Goal: Task Accomplishment & Management: Manage account settings

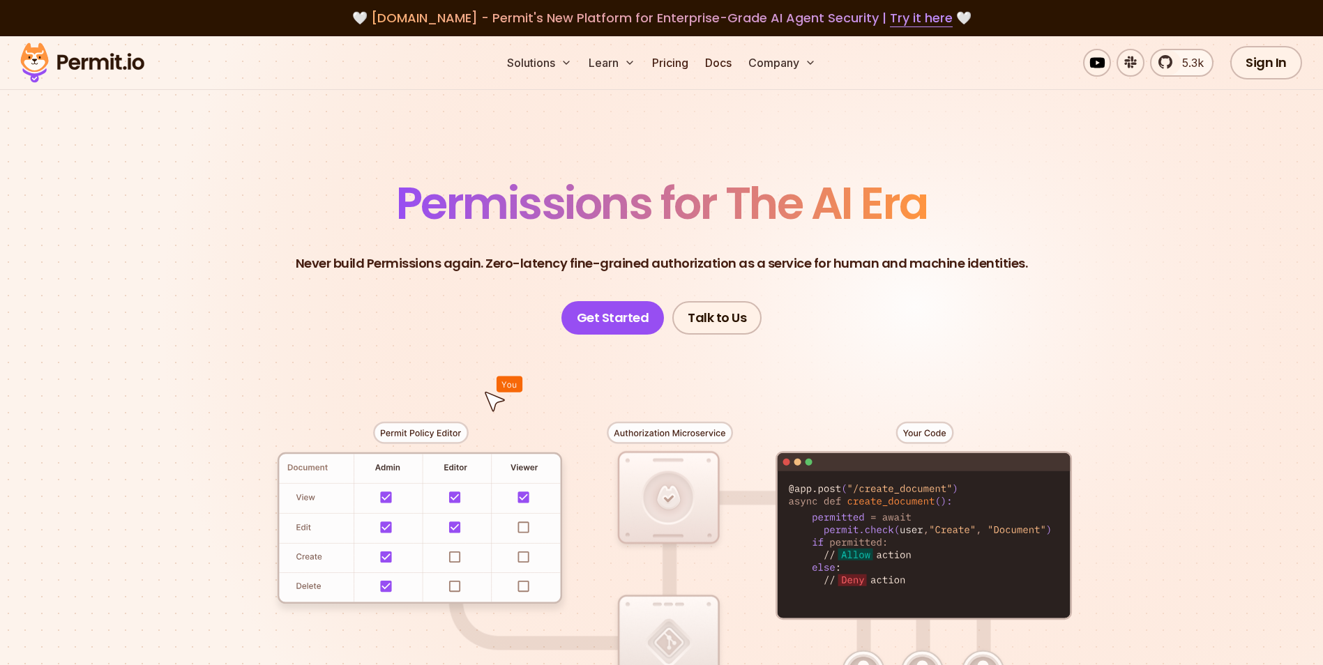
click at [1149, 285] on header "Permissions for The AI Era Never build Permissions again. Zero-latency fine-gra…" at bounding box center [662, 257] width 976 height 153
click at [1240, 61] on link "Sign In" at bounding box center [1266, 62] width 72 height 33
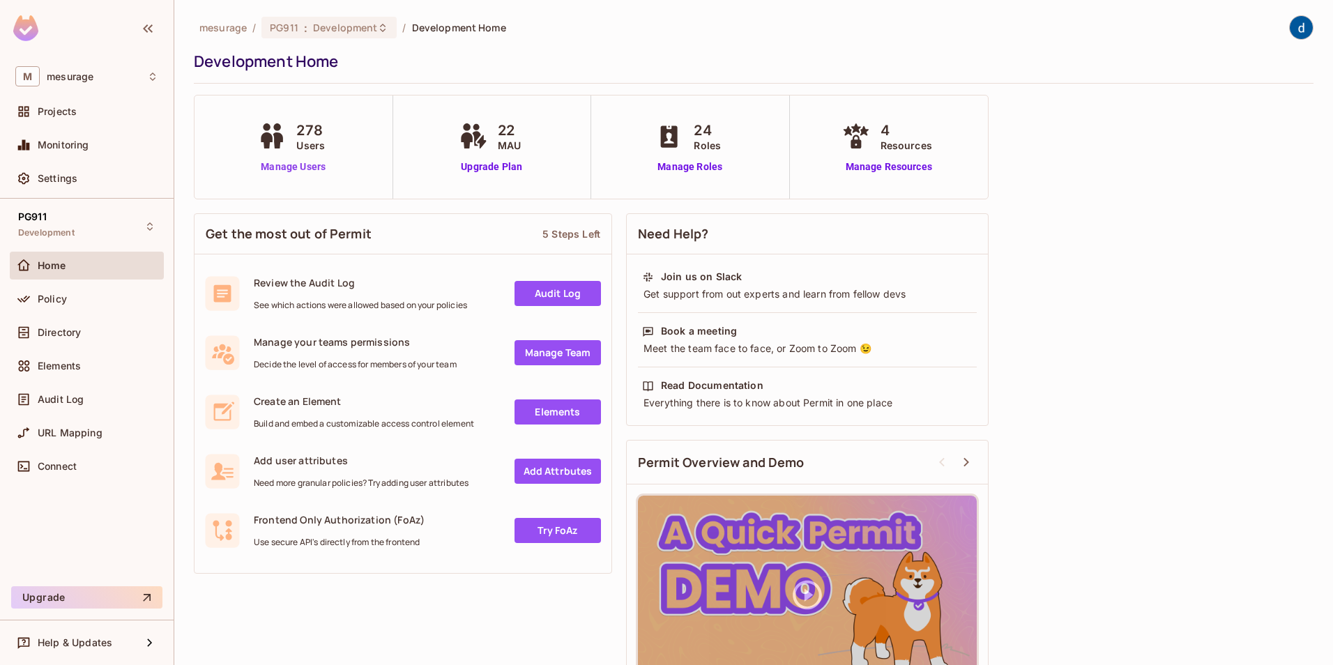
click at [283, 160] on link "Manage Users" at bounding box center [293, 167] width 77 height 15
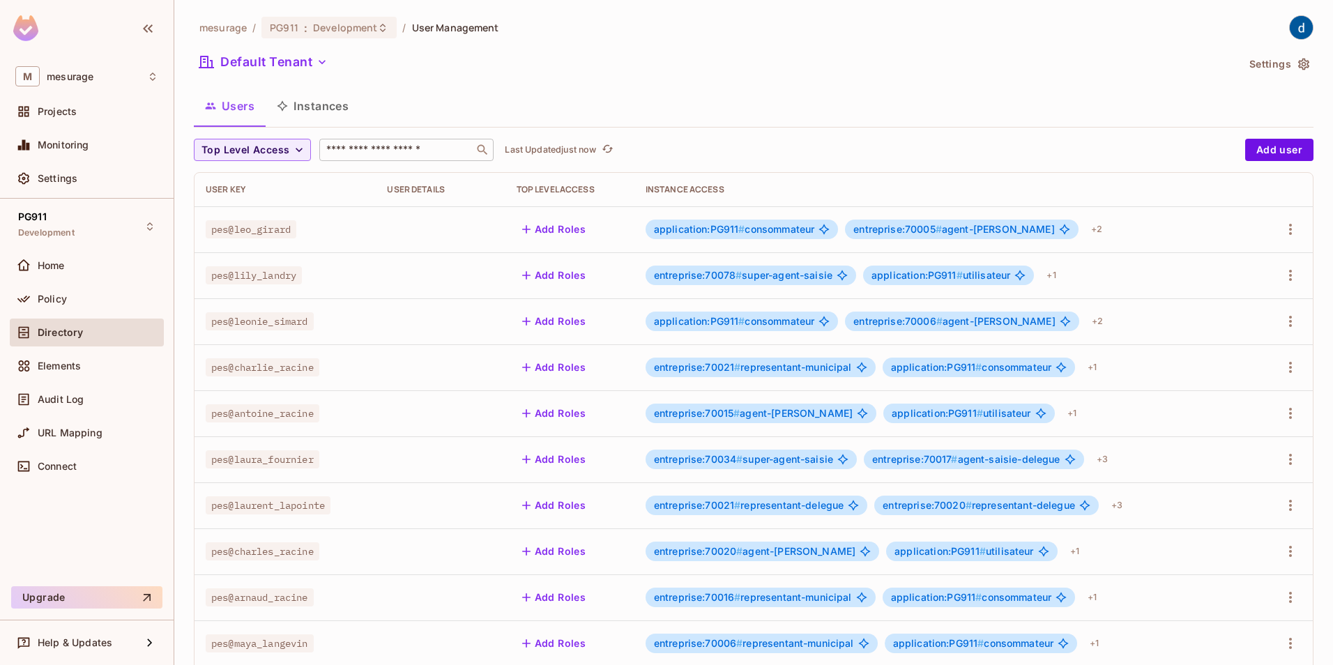
click at [356, 149] on input "text" at bounding box center [397, 150] width 146 height 14
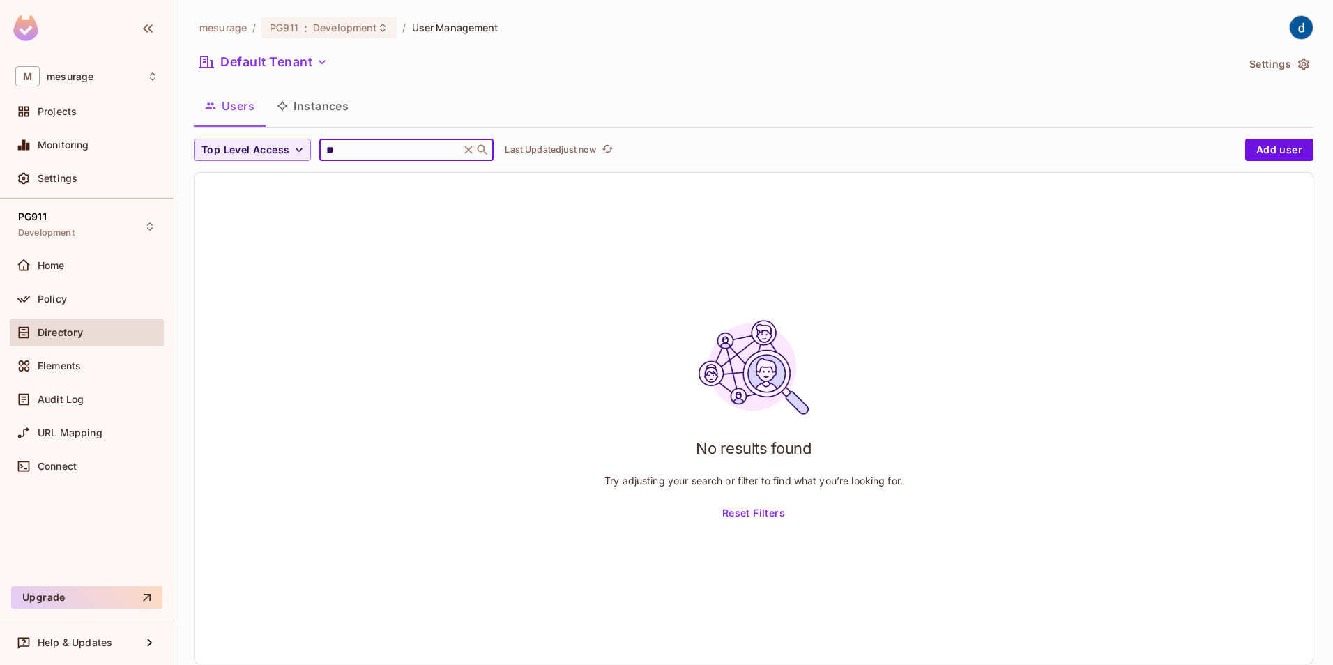
type input "*"
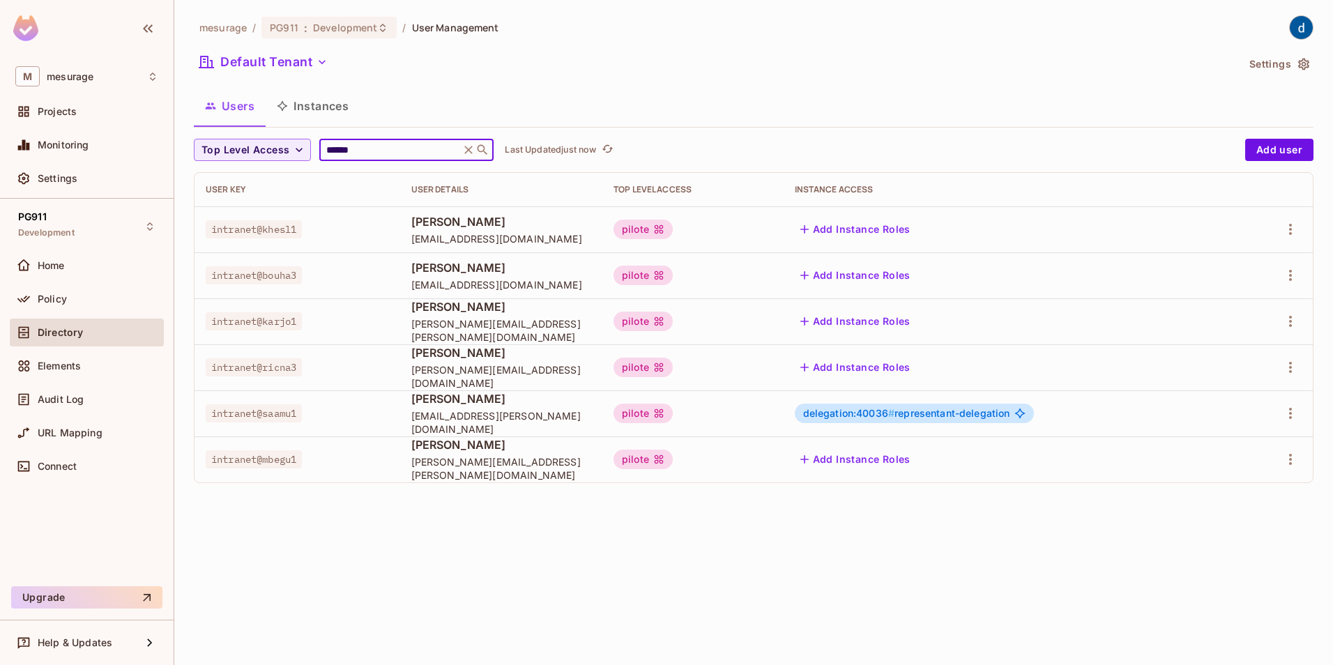
type input "******"
click at [473, 145] on icon at bounding box center [469, 150] width 14 height 14
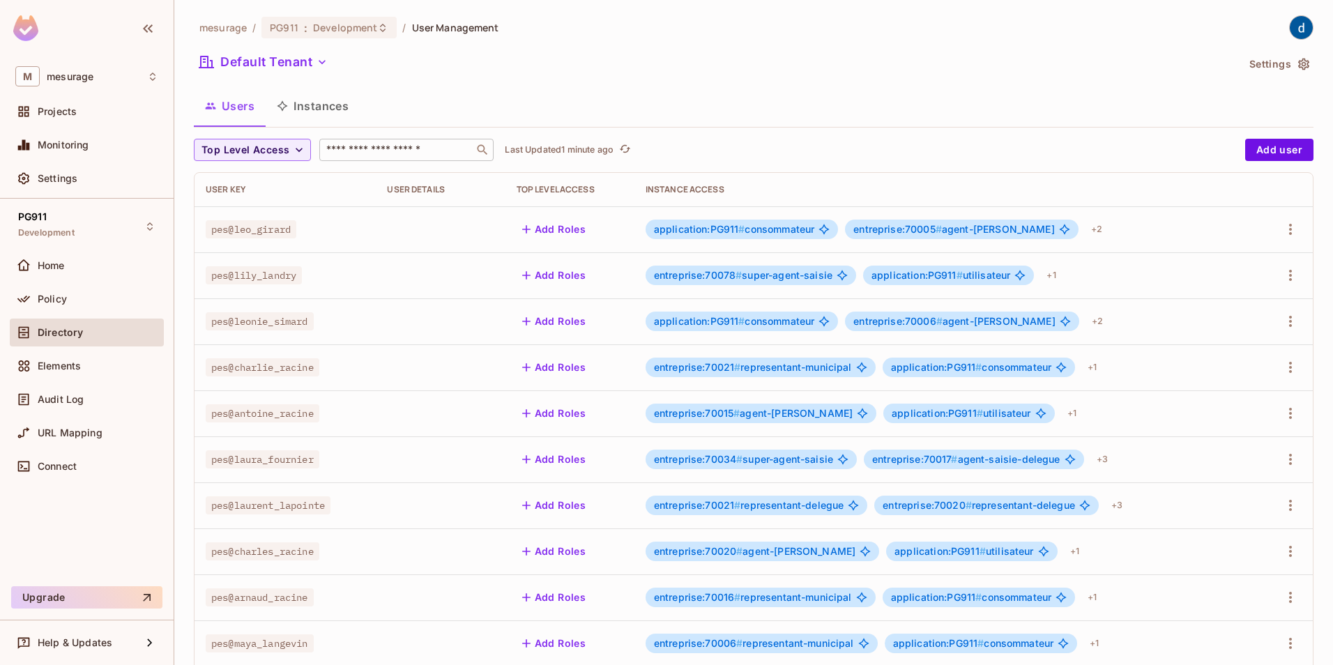
click at [431, 147] on input "text" at bounding box center [397, 150] width 146 height 14
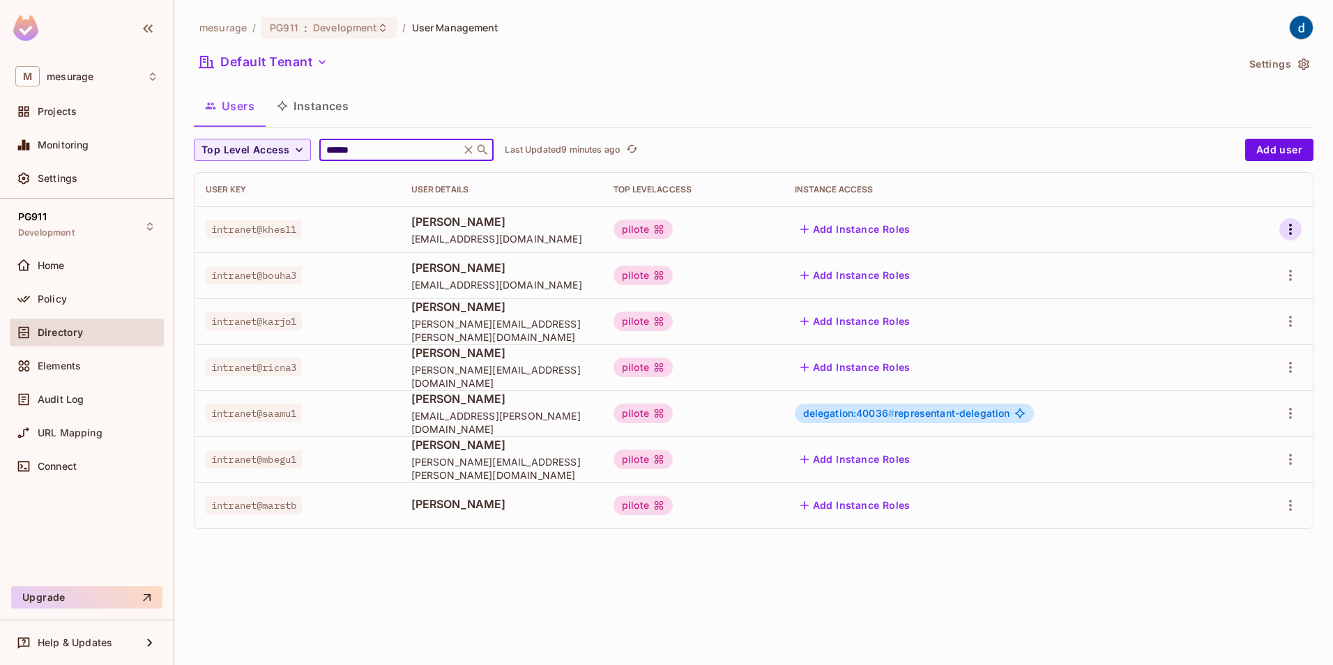
click at [1288, 229] on icon "button" at bounding box center [1290, 229] width 17 height 17
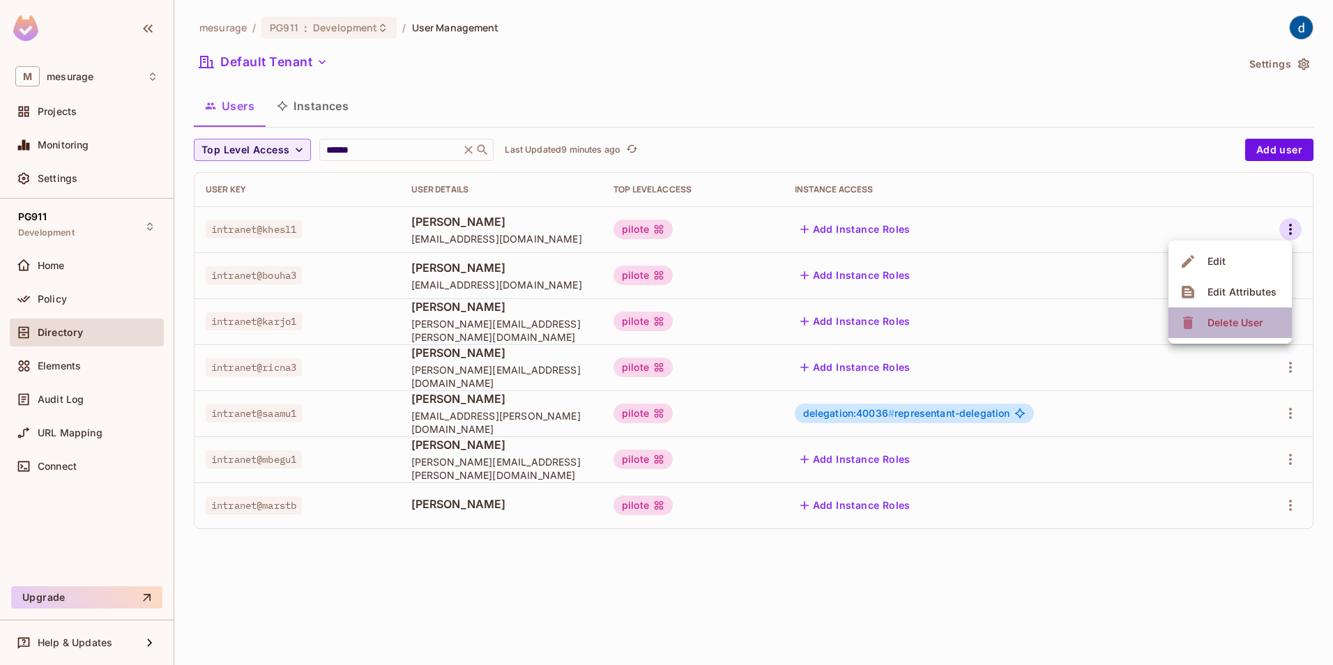
click at [1223, 323] on div "Delete User" at bounding box center [1235, 323] width 55 height 14
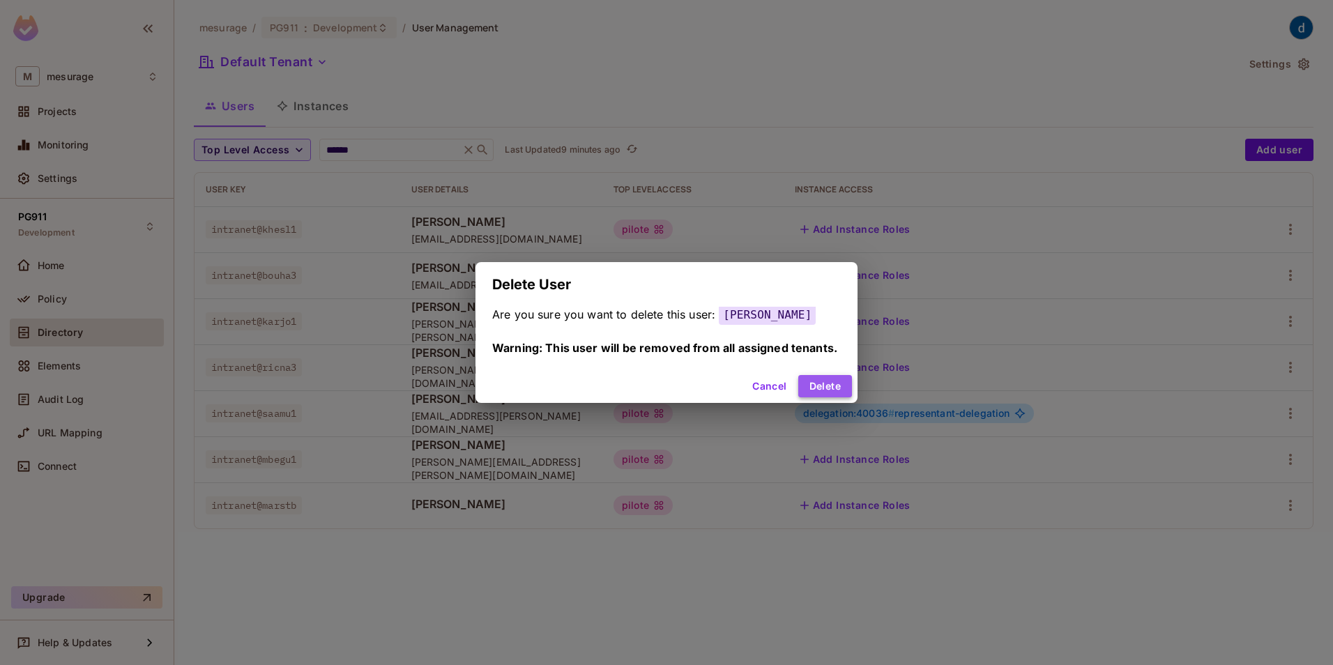
click at [813, 388] on button "Delete" at bounding box center [826, 386] width 54 height 22
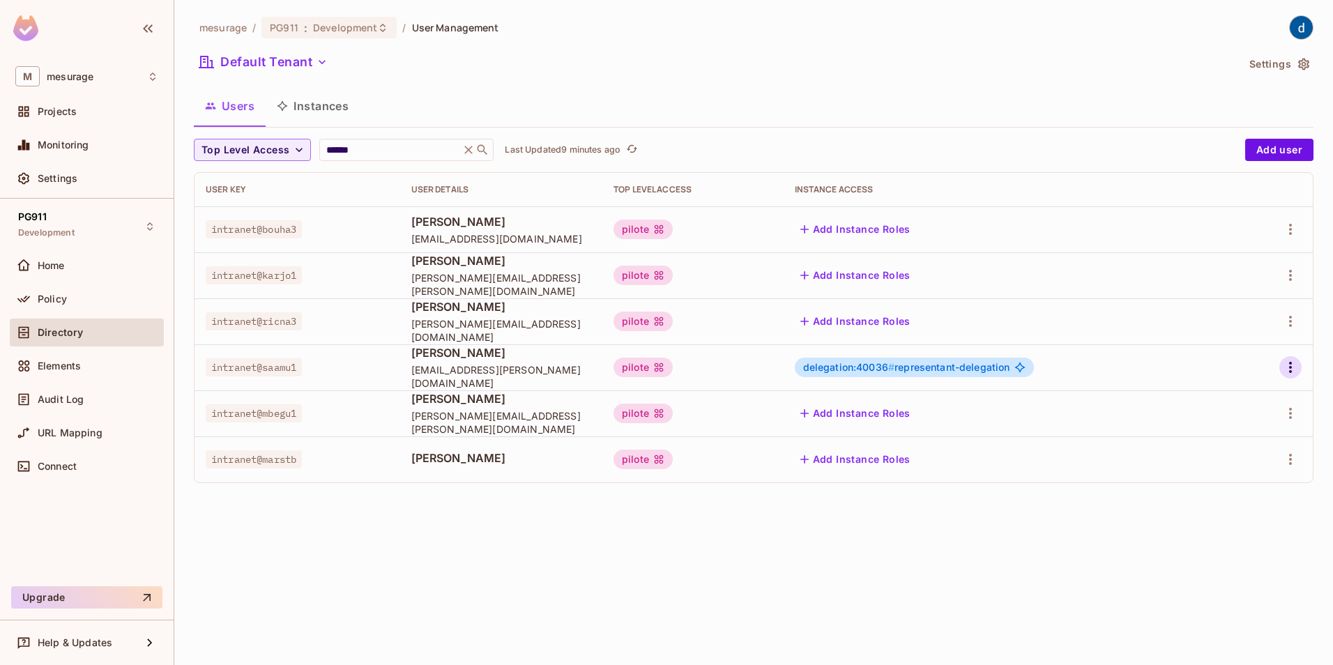
click at [1286, 368] on icon "button" at bounding box center [1290, 367] width 17 height 17
click at [1217, 462] on div "Delete User" at bounding box center [1235, 461] width 55 height 14
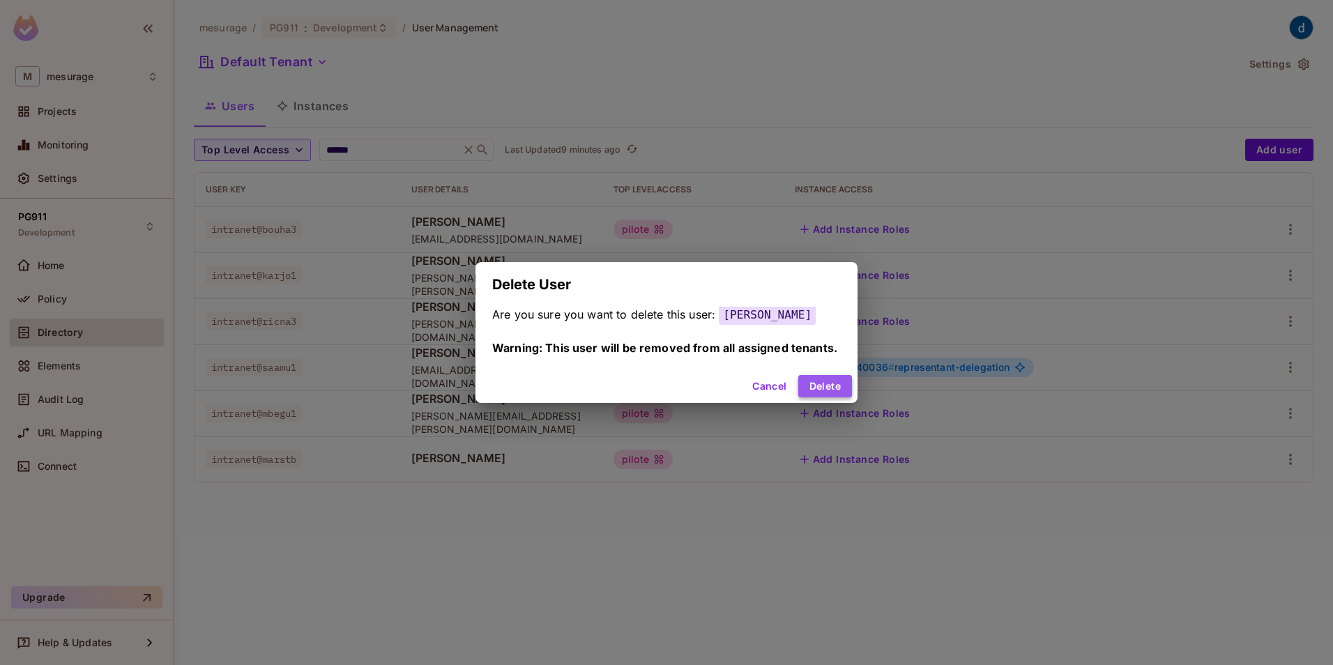
click at [811, 381] on button "Delete" at bounding box center [826, 386] width 54 height 22
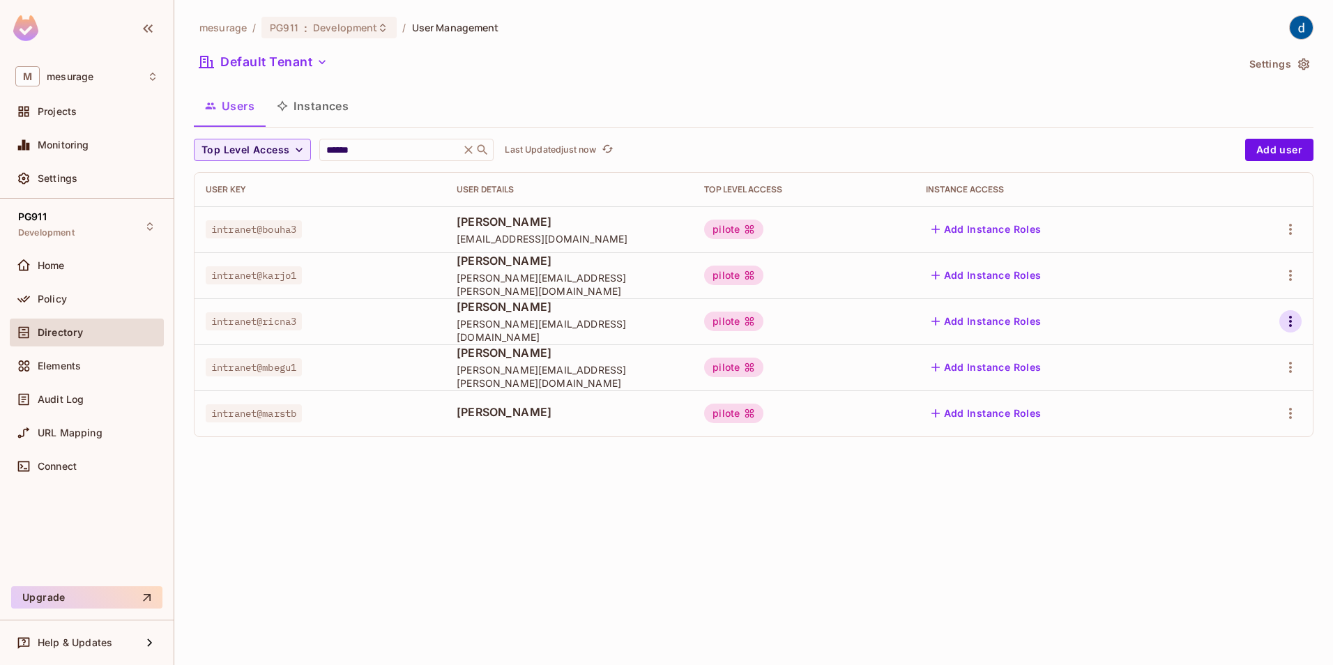
click at [1287, 321] on icon "button" at bounding box center [1290, 321] width 17 height 17
click at [1287, 321] on div at bounding box center [666, 332] width 1333 height 665
click at [377, 151] on input "******" at bounding box center [390, 150] width 133 height 14
click at [485, 149] on icon at bounding box center [483, 150] width 14 height 14
click at [487, 149] on icon at bounding box center [483, 150] width 14 height 14
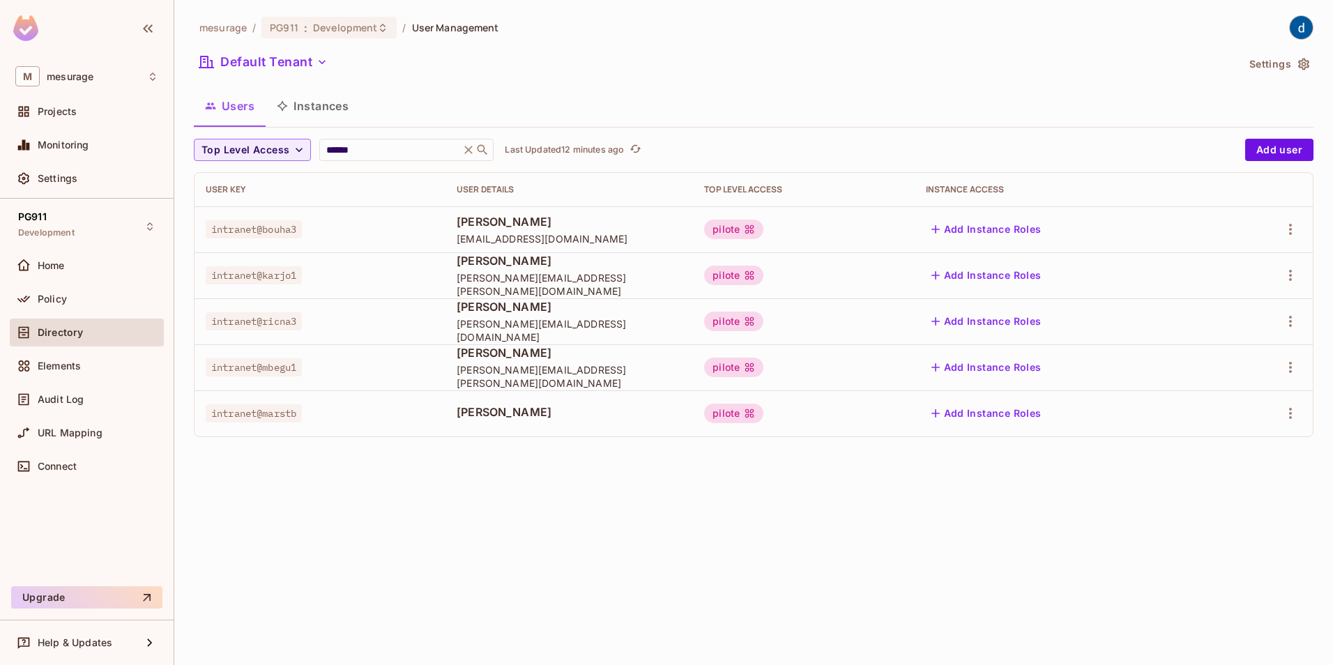
click at [411, 153] on input "******" at bounding box center [390, 150] width 133 height 14
click at [654, 417] on span "Stéphane Marois" at bounding box center [569, 411] width 225 height 15
click at [365, 153] on input "******" at bounding box center [390, 150] width 133 height 14
click at [485, 148] on icon at bounding box center [483, 150] width 14 height 14
click at [388, 150] on input "******" at bounding box center [390, 150] width 133 height 14
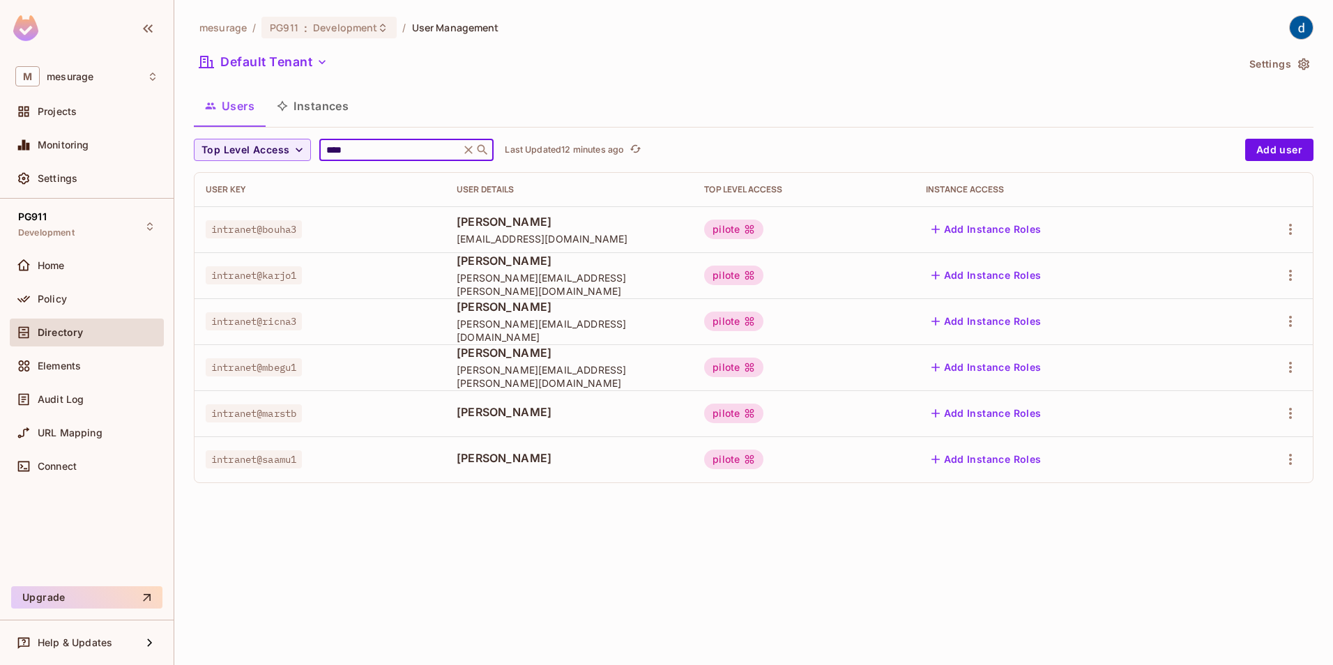
type input "****"
click at [350, 158] on div "**** ​" at bounding box center [406, 150] width 174 height 22
click at [457, 462] on span "Dino Saade" at bounding box center [569, 458] width 225 height 15
click at [457, 412] on span "Stéphane Marois" at bounding box center [569, 411] width 225 height 15
click at [457, 360] on span "Guillaume Mbella Ebongue" at bounding box center [569, 352] width 225 height 15
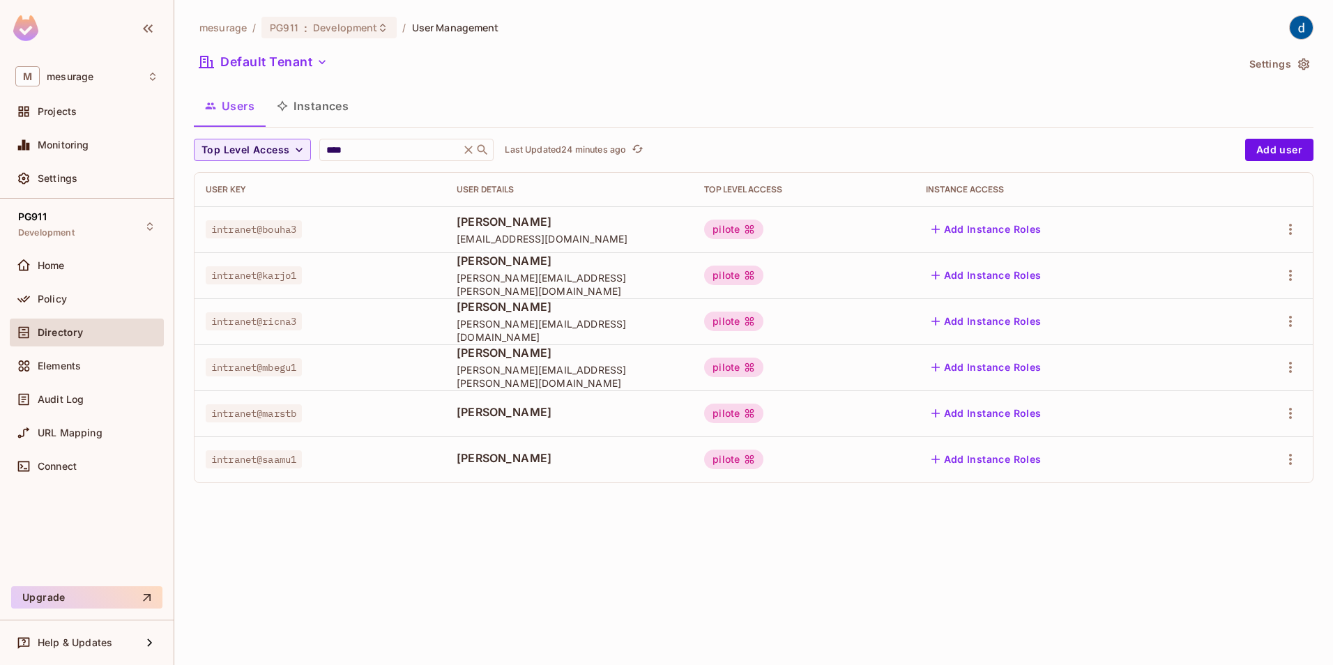
click at [457, 315] on span "Nancy Richard" at bounding box center [569, 306] width 225 height 15
click at [470, 268] on span "Joice Kariya" at bounding box center [569, 260] width 225 height 15
click at [483, 222] on span "Haroun Bouhdid" at bounding box center [569, 221] width 225 height 15
drag, startPoint x: 525, startPoint y: 220, endPoint x: 245, endPoint y: 216, distance: 279.7
click at [245, 216] on tr "intranet@bouha3 Haroun Bouhdid haroun.bouhdid@mrnf.gouv.qc.ca pilote Add Instan…" at bounding box center [754, 229] width 1119 height 46
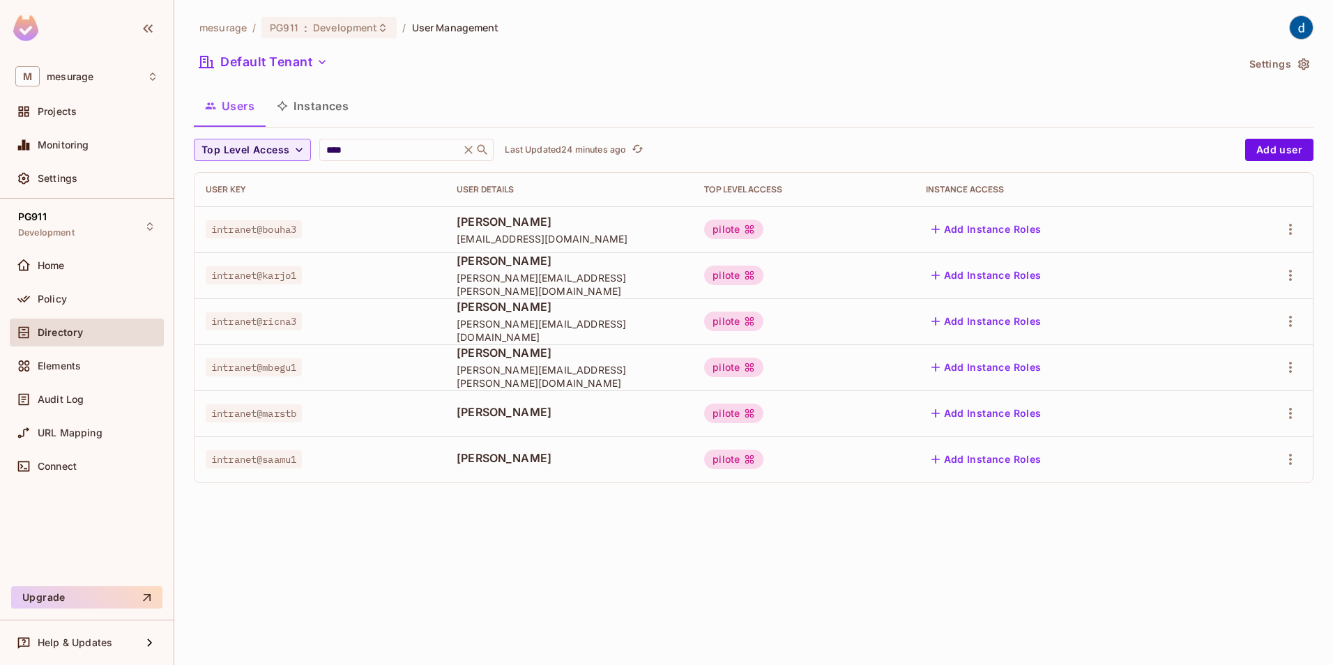
drag, startPoint x: 245, startPoint y: 216, endPoint x: 356, endPoint y: 260, distance: 118.6
click at [356, 260] on td "intranet@karjo1" at bounding box center [320, 275] width 251 height 46
